Goal: Check status: Check status

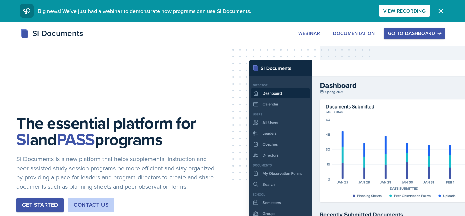
click at [417, 34] on div "Go to Dashboard" at bounding box center [414, 33] width 52 height 5
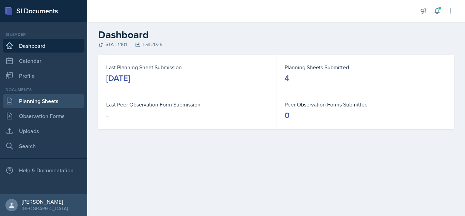
click at [44, 100] on link "Planning Sheets" at bounding box center [44, 101] width 82 height 14
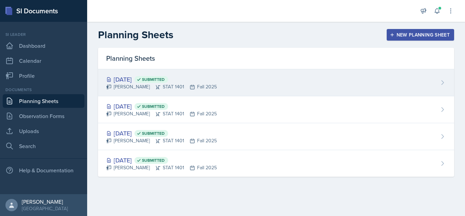
click at [158, 92] on div "[DATE] Submitted [PERSON_NAME] STAT 1401 Fall 2025" at bounding box center [276, 82] width 356 height 27
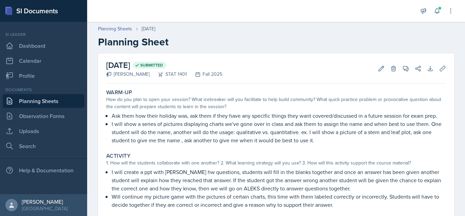
click at [259, 153] on div "Activity" at bounding box center [276, 155] width 340 height 7
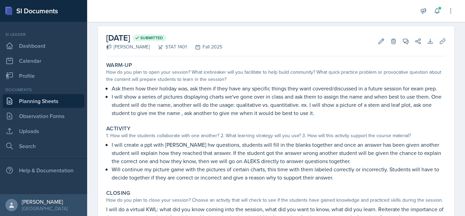
scroll to position [41, 0]
